Goal: Task Accomplishment & Management: Use online tool/utility

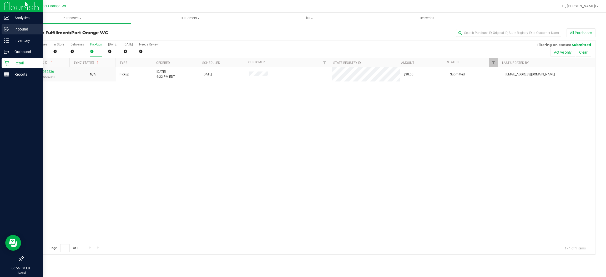
click at [22, 34] on div "Inbound" at bounding box center [23, 29] width 42 height 11
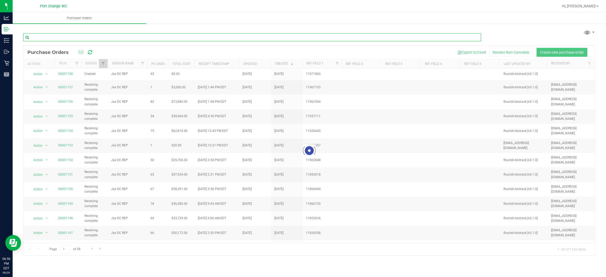
click at [58, 38] on input "text" at bounding box center [252, 37] width 458 height 8
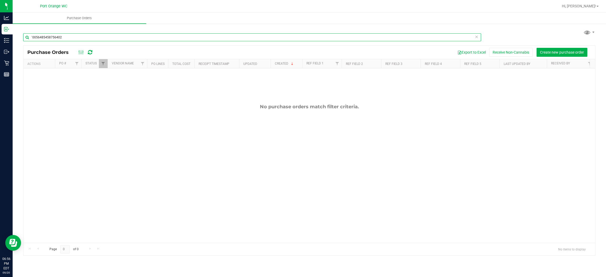
click at [75, 36] on input "`0056485458756402" at bounding box center [252, 37] width 458 height 8
click at [75, 37] on input "`0056485458756402" at bounding box center [252, 37] width 458 height 8
type input "0056485458756402"
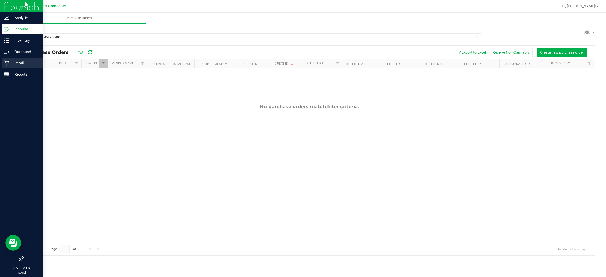
click at [18, 65] on p "Retail" at bounding box center [25, 63] width 32 height 6
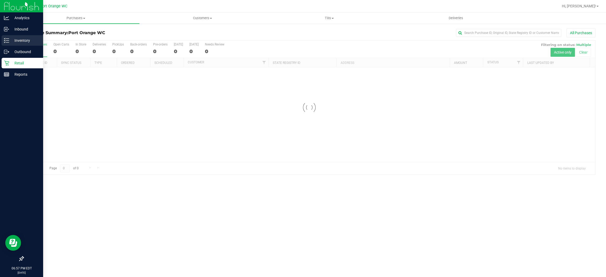
click at [27, 39] on p "Inventory" at bounding box center [25, 40] width 32 height 6
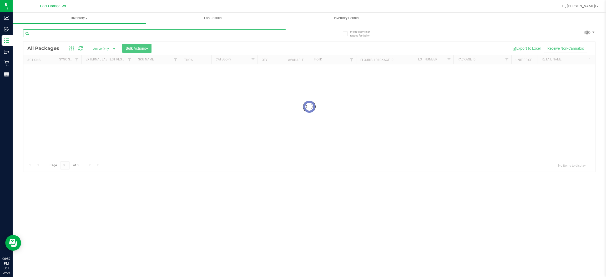
click at [69, 34] on input "text" at bounding box center [154, 33] width 263 height 8
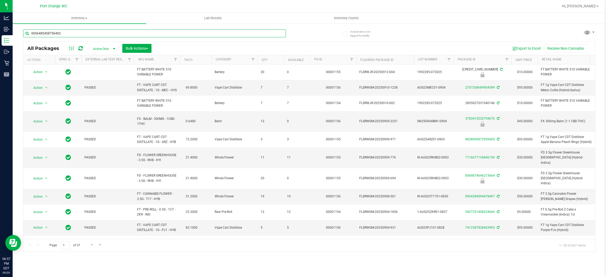
type input "0056485458756402"
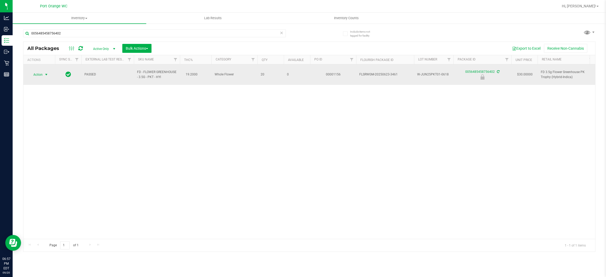
click at [40, 72] on span "Action" at bounding box center [36, 74] width 14 height 7
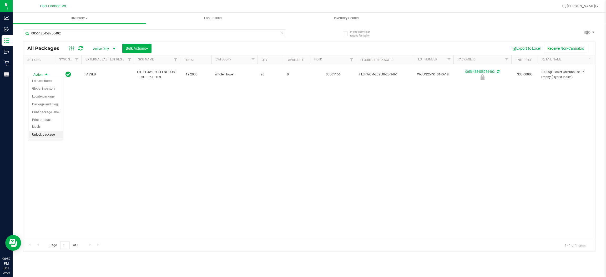
click at [43, 131] on li "Unlock package" at bounding box center [46, 135] width 34 height 8
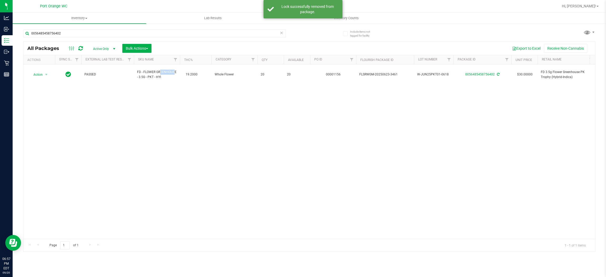
click at [153, 70] on span "FD - FLOWER GREENHOUSE - 3.5G - PKT - HYI" at bounding box center [157, 75] width 40 height 10
copy td "FD - FLOWER GREENHOUSE - 3.5G - PKT - HYI"
click at [65, 32] on input "0056485458756402" at bounding box center [154, 33] width 263 height 8
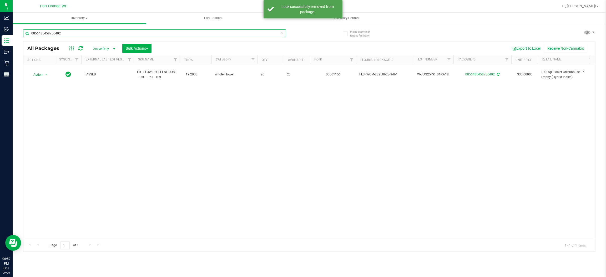
click at [66, 32] on input "0056485458756402" at bounding box center [154, 33] width 263 height 8
paste input "FD - FLOWER GREENHOUSE - 3.5G - PKT - HYI"
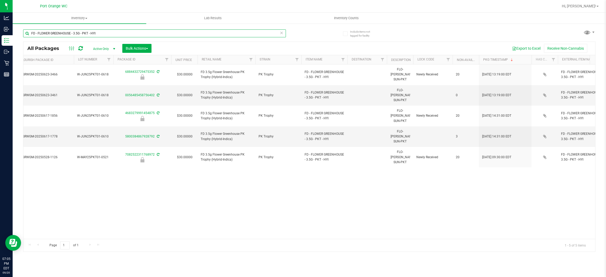
type input "FD - FLOWER GREENHOUSE - 3.5G - PKT - HYI"
